Goal: Transaction & Acquisition: Purchase product/service

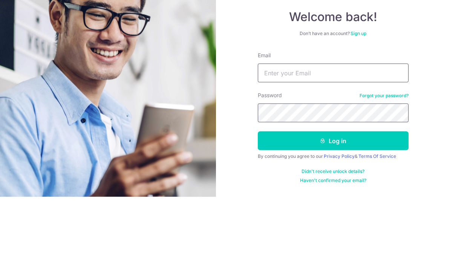
click at [373, 121] on form "Email Password Forgot your password? Log in By continuing you agree to our Priv…" at bounding box center [333, 187] width 151 height 132
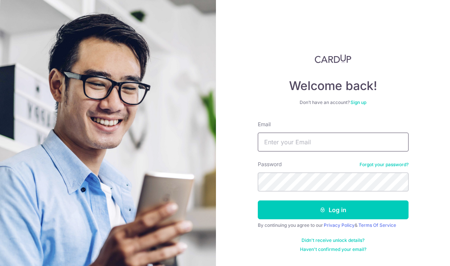
click at [334, 133] on input "Email" at bounding box center [333, 142] width 151 height 19
click at [294, 133] on input "Email" at bounding box center [333, 142] width 151 height 19
type input "[EMAIL_ADDRESS][DOMAIN_NAME]"
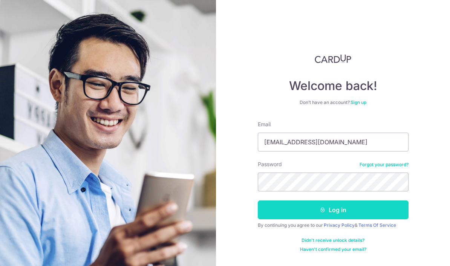
click at [309, 201] on button "Log in" at bounding box center [333, 210] width 151 height 19
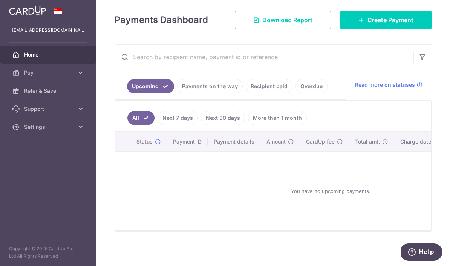
click at [296, 94] on link "Overdue" at bounding box center [312, 86] width 32 height 14
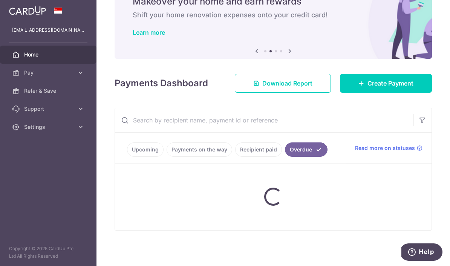
scroll to position [48, 0]
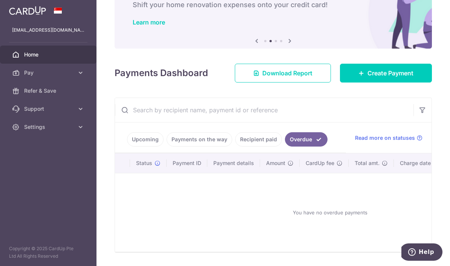
click at [127, 147] on link "Upcoming" at bounding box center [145, 139] width 37 height 14
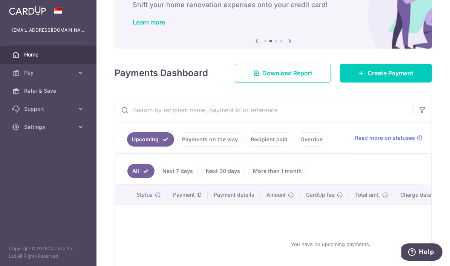
click at [246, 147] on link "Recipient paid" at bounding box center [269, 139] width 47 height 14
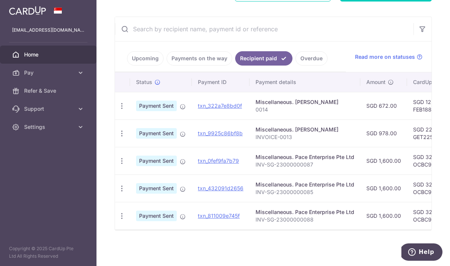
scroll to position [133, 0]
click at [127, 66] on link "Upcoming" at bounding box center [145, 58] width 37 height 14
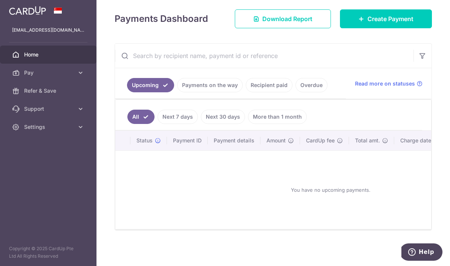
scroll to position [48, 0]
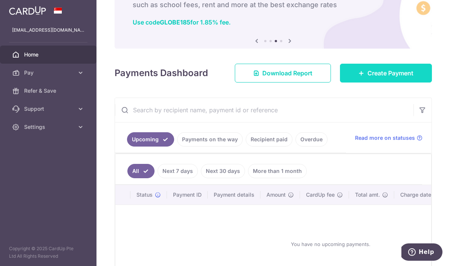
click at [407, 83] on link "Create Payment" at bounding box center [386, 73] width 92 height 19
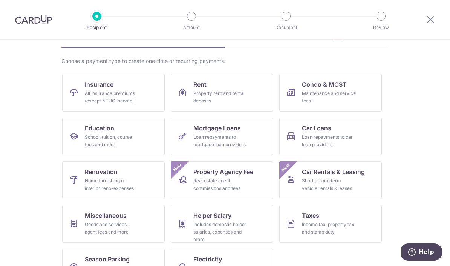
scroll to position [45, 0]
click at [123, 141] on div "School, tuition, course fees and more" at bounding box center [112, 141] width 54 height 15
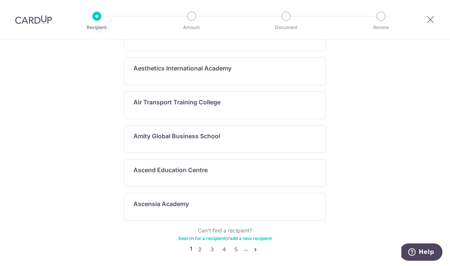
scroll to position [401, 0]
click at [212, 236] on link "Search for a recipient" at bounding box center [201, 239] width 47 height 6
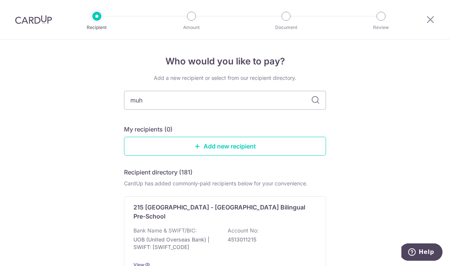
type input "muha"
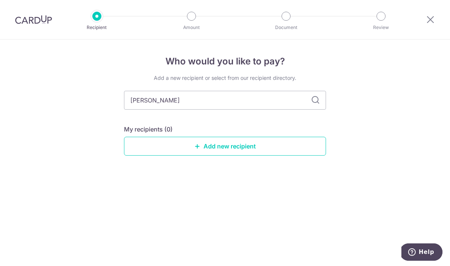
click at [315, 101] on icon at bounding box center [315, 100] width 9 height 9
click at [231, 107] on input "muha" at bounding box center [225, 100] width 202 height 19
type input "m"
click at [217, 145] on link "Add new recipient" at bounding box center [225, 146] width 202 height 19
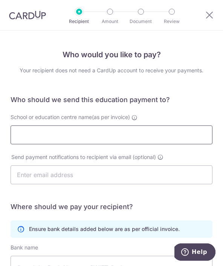
drag, startPoint x: 256, startPoint y: 259, endPoint x: 75, endPoint y: 131, distance: 221.5
click at [0, 0] on html "Recipient Amount Document Review Who would you like to pay? Your recipient does…" at bounding box center [111, 133] width 223 height 266
click at [74, 137] on input "School or education centre name(as per invoice)" at bounding box center [112, 135] width 202 height 19
type input "m"
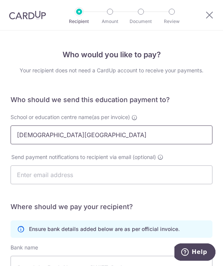
type input "Muhammadiyah Islamic College"
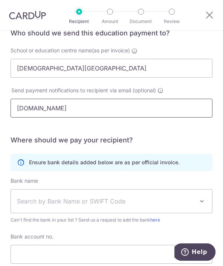
scroll to position [69, 0]
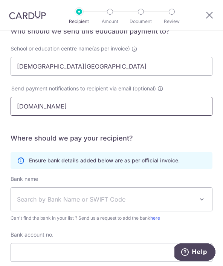
type input "mic.muhammadiyah.org.sg"
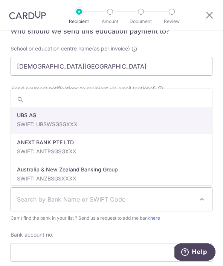
click at [81, 193] on span "Search by Bank Name or SWIFT Code" at bounding box center [111, 199] width 201 height 23
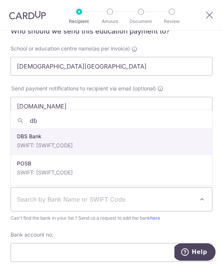
type input "dbs"
select select "6"
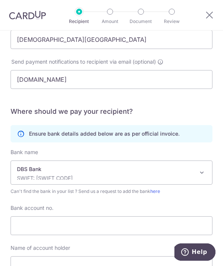
scroll to position [97, 0]
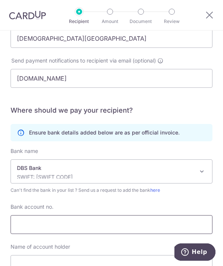
click at [84, 227] on input "Bank account no." at bounding box center [112, 224] width 202 height 19
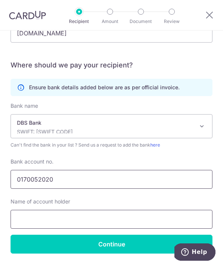
scroll to position [141, 0]
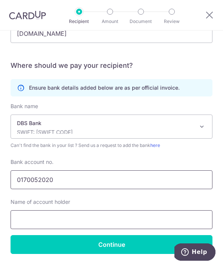
type input "0170052020"
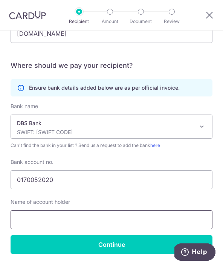
click at [66, 218] on input "text" at bounding box center [112, 219] width 202 height 19
type input "m"
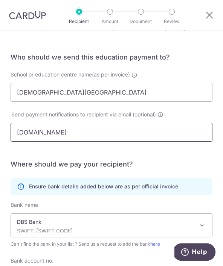
scroll to position [39, 0]
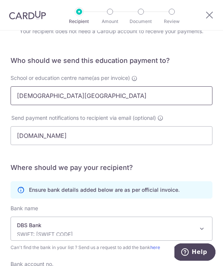
click at [68, 99] on input "Muhammadiyah Islamic College" at bounding box center [112, 95] width 202 height 19
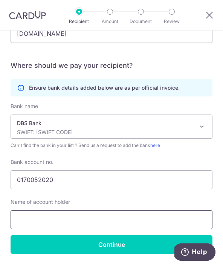
click at [39, 214] on input "text" at bounding box center [112, 219] width 202 height 19
paste input "Muhammadiyah Islamic College"
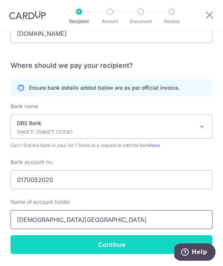
type input "Muhammadiyah Islamic College"
click at [69, 242] on input "Continue" at bounding box center [112, 244] width 202 height 19
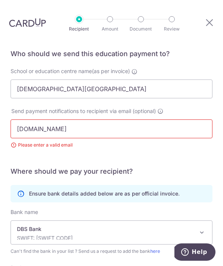
click at [95, 120] on input "mic.muhammadiyah.org.sg" at bounding box center [112, 129] width 202 height 19
click at [28, 120] on input "mic.muhammadiyah.org.sg" at bounding box center [112, 129] width 202 height 19
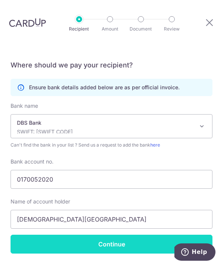
scroll to position [167, 0]
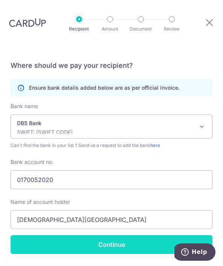
type input "mic@muhammadiyah.org.sg"
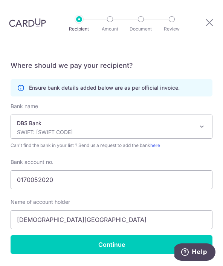
click at [118, 235] on input "Continue" at bounding box center [112, 244] width 202 height 19
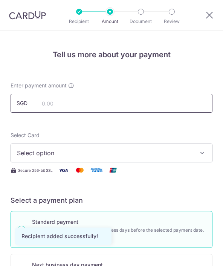
drag, startPoint x: 0, startPoint y: 0, endPoint x: 96, endPoint y: 109, distance: 145.1
click at [96, 109] on input "text" at bounding box center [112, 103] width 202 height 19
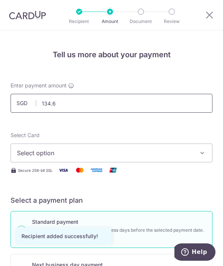
type input "134.62"
click at [68, 134] on div "Select Card Select option Add credit card Your Cards **** 5463 **** 9012" at bounding box center [112, 147] width 202 height 31
click at [56, 151] on span "Select option" at bounding box center [106, 153] width 179 height 9
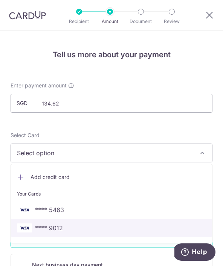
scroll to position [24, 0]
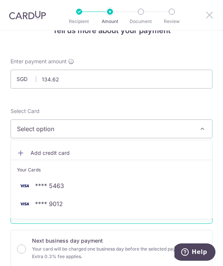
click at [208, 15] on div at bounding box center [111, 133] width 223 height 266
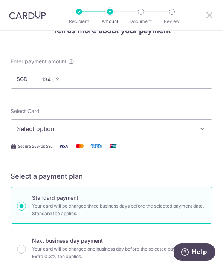
click at [212, 17] on icon at bounding box center [209, 14] width 9 height 9
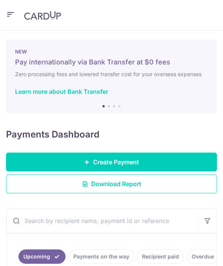
drag, startPoint x: 2, startPoint y: 61, endPoint x: 190, endPoint y: 21, distance: 193.1
click at [7, 19] on button "button" at bounding box center [10, 15] width 9 height 12
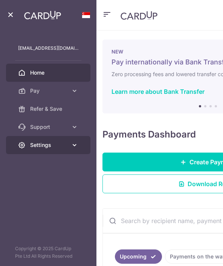
click at [75, 142] on icon at bounding box center [75, 145] width 8 height 8
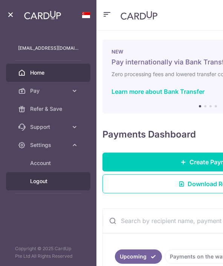
click at [40, 180] on span "Logout" at bounding box center [54, 182] width 48 height 8
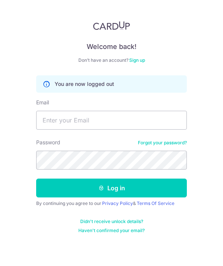
click at [134, 130] on form "You are now logged out Email Password Forgot your password? Log in By continuin…" at bounding box center [111, 154] width 151 height 158
click at [137, 124] on input "Email" at bounding box center [111, 120] width 151 height 19
click at [104, 122] on input "Email" at bounding box center [111, 120] width 151 height 19
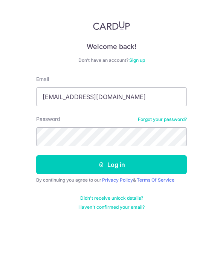
type input "[EMAIL_ADDRESS][DOMAIN_NAME]"
click at [112, 165] on button "Log in" at bounding box center [111, 164] width 151 height 19
click at [125, 100] on input "ixzxt@yahoo.com.sg" at bounding box center [111, 96] width 151 height 19
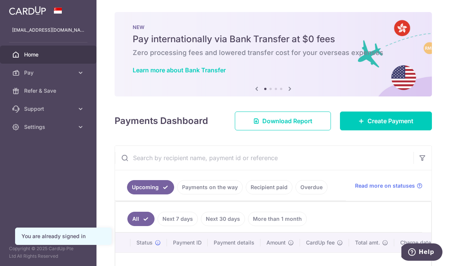
click at [0, 0] on icon "button" at bounding box center [0, 0] width 0 height 0
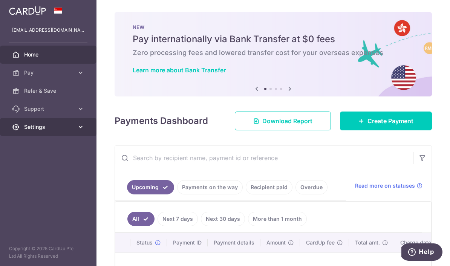
click at [64, 132] on link "Settings" at bounding box center [48, 127] width 97 height 18
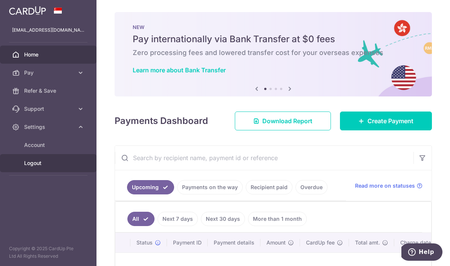
click at [42, 164] on span "Logout" at bounding box center [49, 164] width 50 height 8
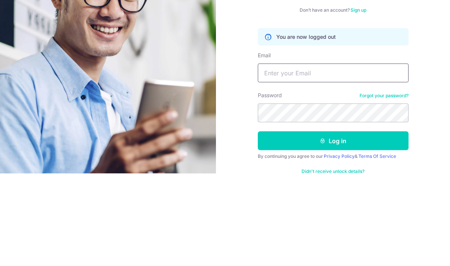
click at [335, 156] on input "Email" at bounding box center [333, 165] width 151 height 19
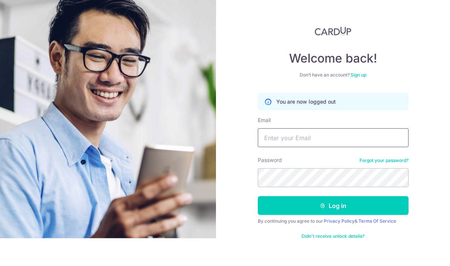
scroll to position [27, 0]
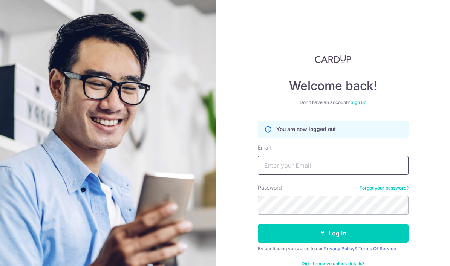
click at [327, 156] on input "Email" at bounding box center [333, 165] width 151 height 19
click at [301, 156] on input "Email" at bounding box center [333, 165] width 151 height 19
type input "[EMAIL_ADDRESS][DOMAIN_NAME]"
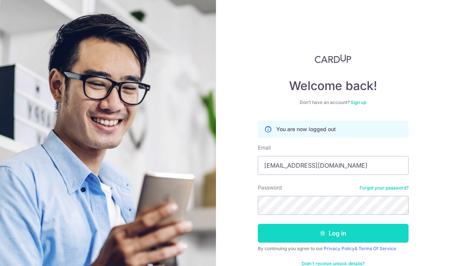
click at [348, 224] on button "Log in" at bounding box center [333, 233] width 151 height 19
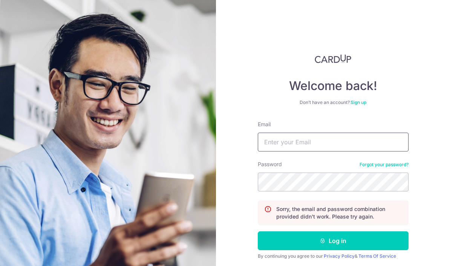
click at [344, 146] on input "Email" at bounding box center [333, 142] width 151 height 19
type input "[EMAIL_ADDRESS][DOMAIN_NAME]"
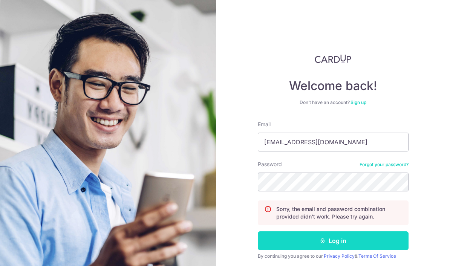
click at [402, 241] on button "Log in" at bounding box center [333, 241] width 151 height 19
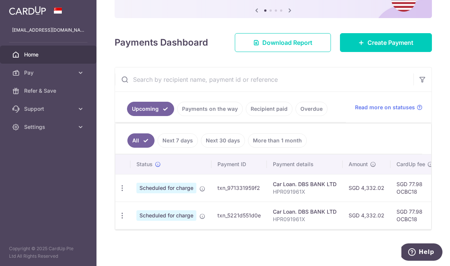
scroll to position [84, 0]
